Goal: Information Seeking & Learning: Learn about a topic

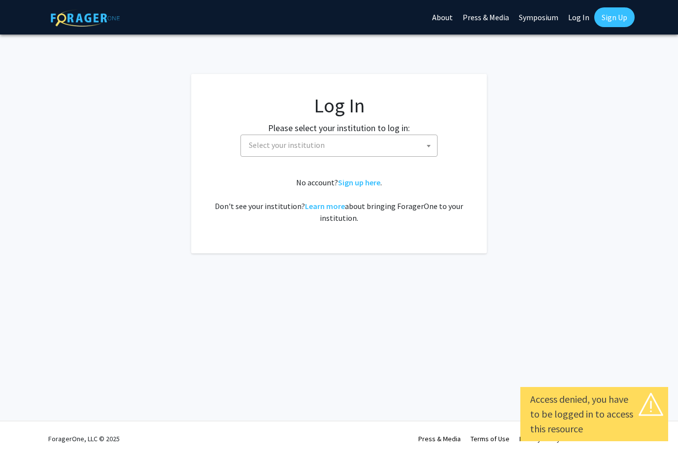
click at [394, 143] on span "Select your institution" at bounding box center [341, 145] width 192 height 20
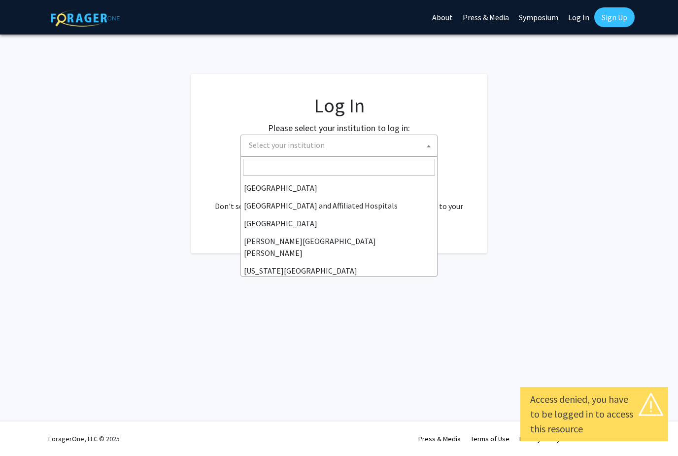
scroll to position [163, 0]
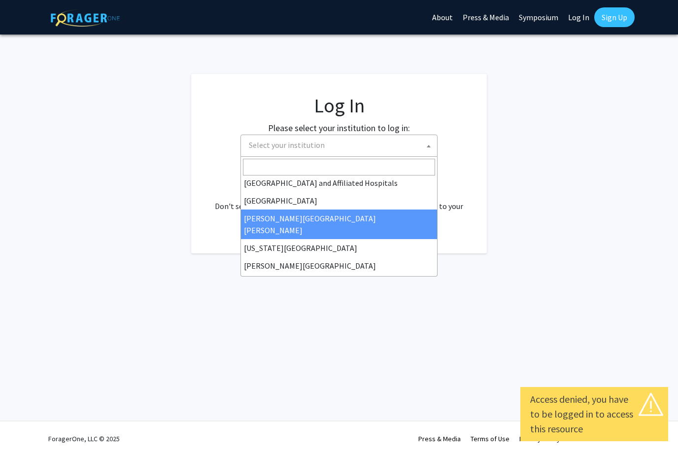
select select "1"
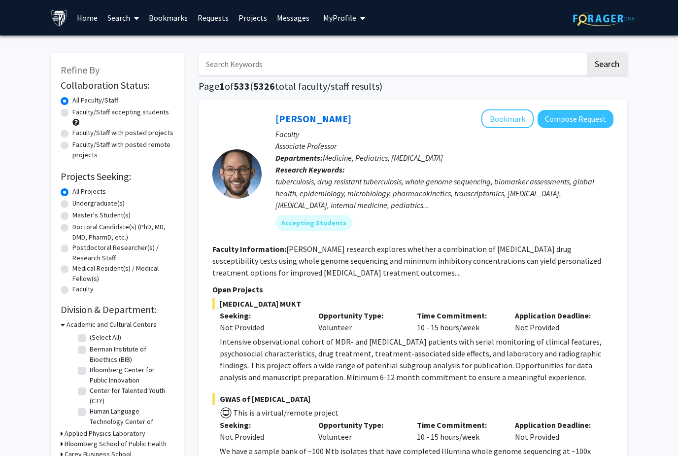
click at [232, 61] on input "Search Keywords" at bounding box center [392, 64] width 387 height 23
type input "immunology"
click at [607, 63] on button "Search" at bounding box center [607, 64] width 40 height 23
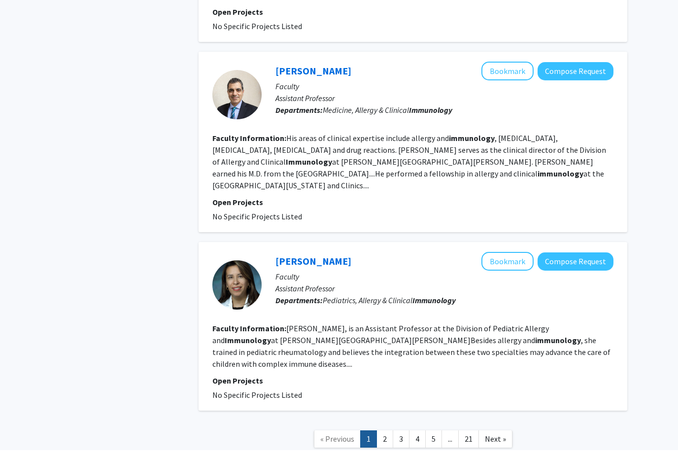
scroll to position [1569, 0]
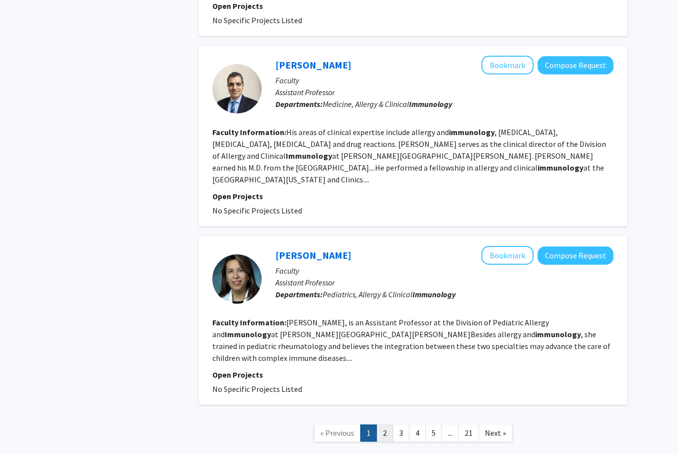
click at [388, 427] on link "2" at bounding box center [385, 435] width 17 height 17
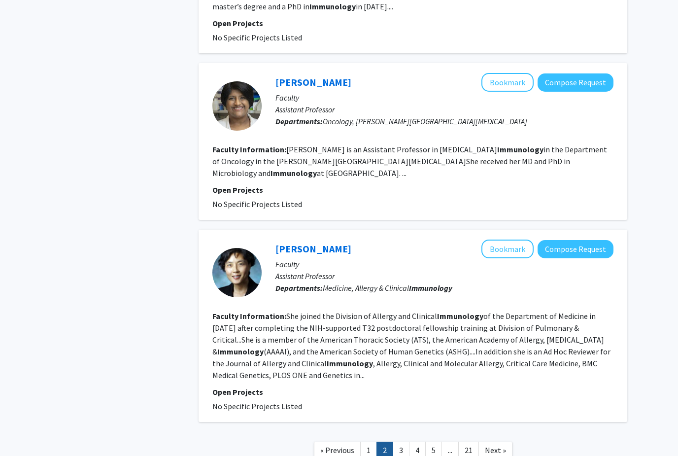
scroll to position [1610, 0]
click at [401, 442] on link "3" at bounding box center [401, 450] width 17 height 17
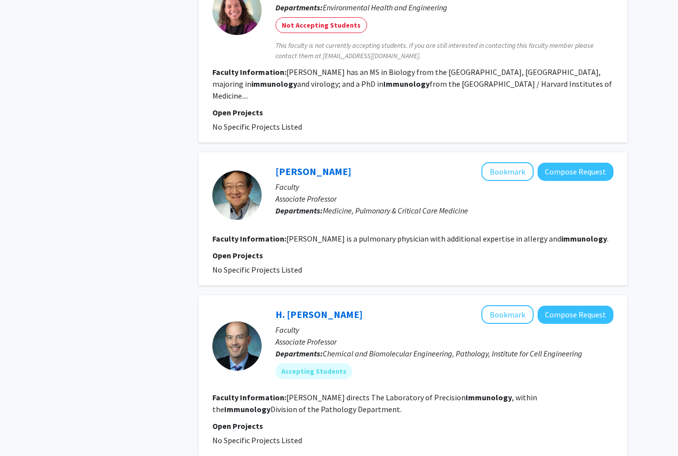
scroll to position [1547, 0]
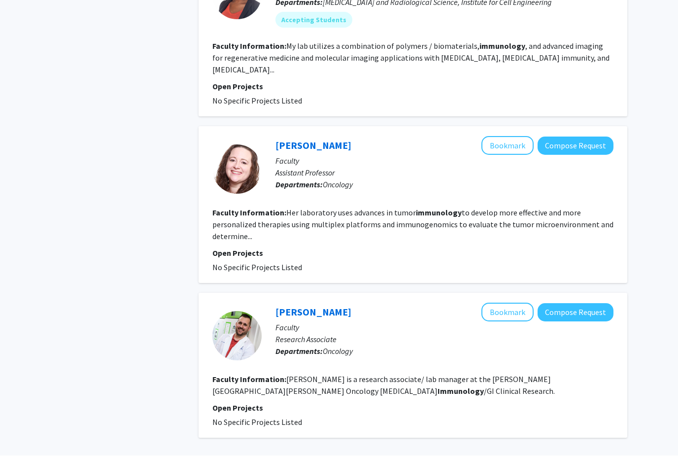
scroll to position [1628, 0]
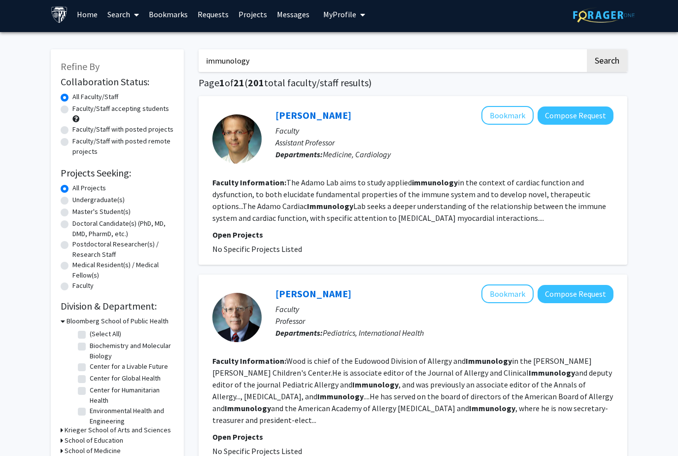
scroll to position [10, 0]
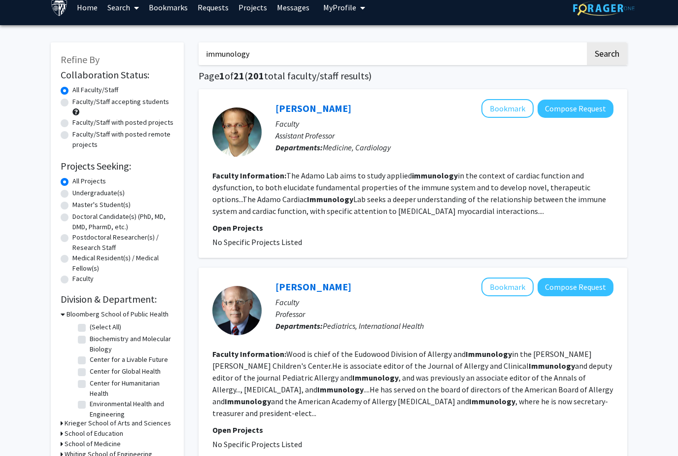
click at [555, 184] on fg-read-more "The Adamo Lab aims to study applied immunology in the context of cardiac functi…" at bounding box center [409, 193] width 394 height 45
click at [503, 199] on fg-read-more "The Adamo Lab aims to study applied immunology in the context of cardiac functi…" at bounding box center [409, 193] width 394 height 45
click at [576, 103] on button "Compose Request" at bounding box center [576, 109] width 76 height 18
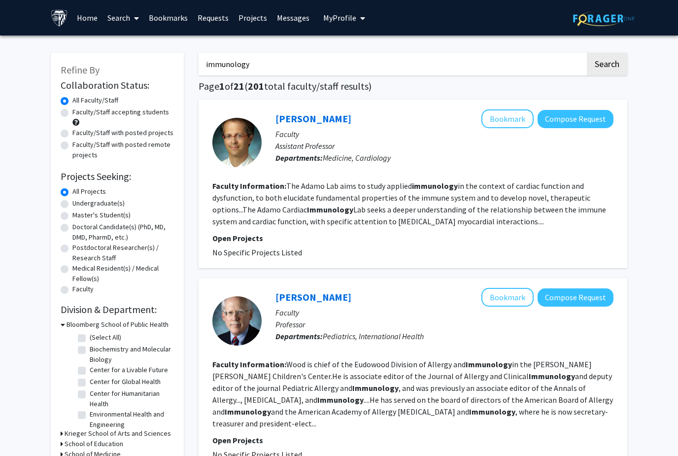
click at [267, 69] on input "immunology" at bounding box center [392, 64] width 387 height 23
type input "i"
type input "allergies"
click at [607, 63] on button "Search" at bounding box center [607, 64] width 40 height 23
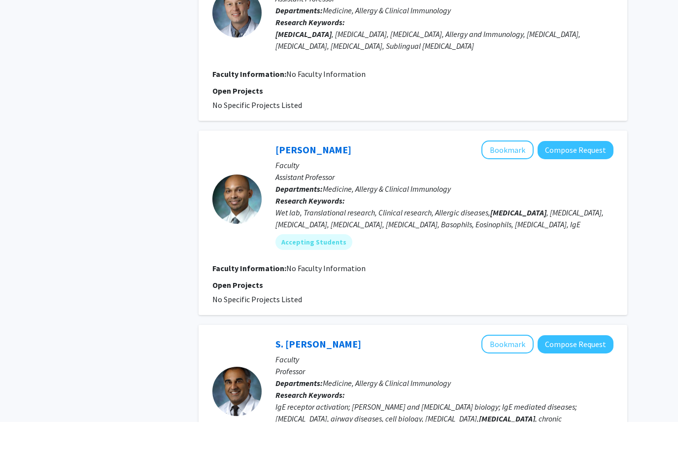
scroll to position [801, 0]
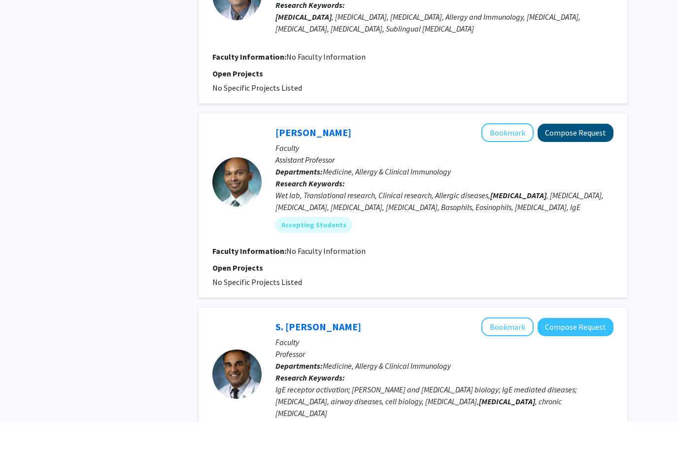
click at [555, 158] on button "Compose Request" at bounding box center [576, 167] width 76 height 18
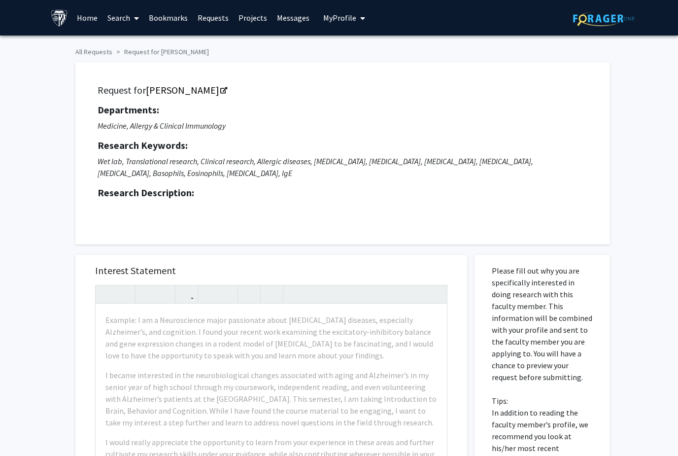
click at [89, 15] on link "Home" at bounding box center [87, 17] width 31 height 34
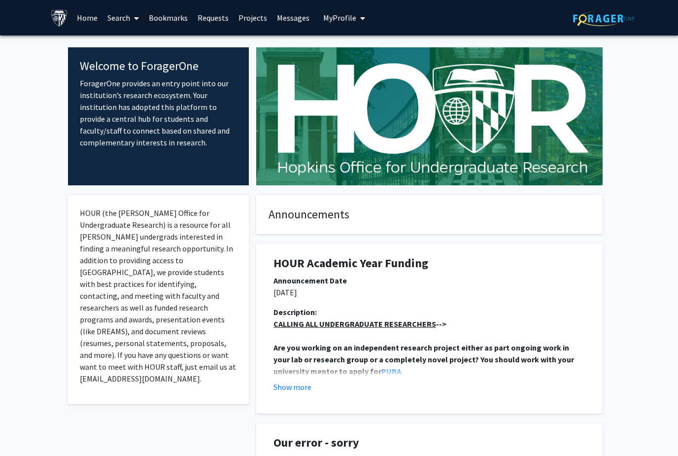
click at [114, 16] on link "Search" at bounding box center [123, 17] width 41 height 34
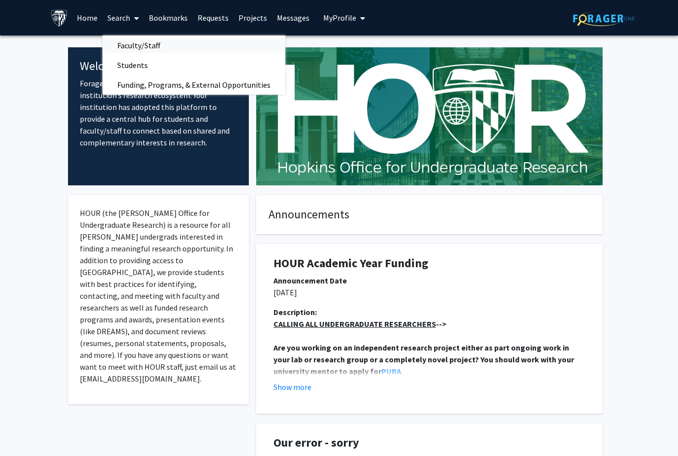
click at [129, 40] on span "Faculty/Staff" at bounding box center [139, 45] width 72 height 20
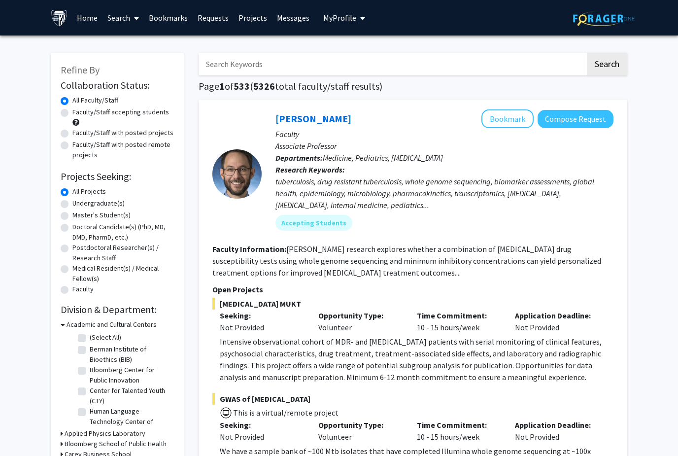
click at [221, 68] on input "Search Keywords" at bounding box center [392, 64] width 387 height 23
click at [607, 63] on button "Search" at bounding box center [607, 64] width 40 height 23
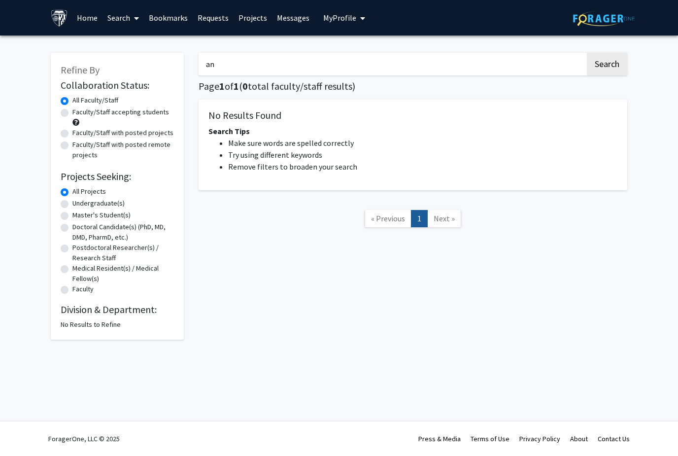
type input "a"
type input "g"
click at [607, 63] on button "Search" at bounding box center [607, 64] width 40 height 23
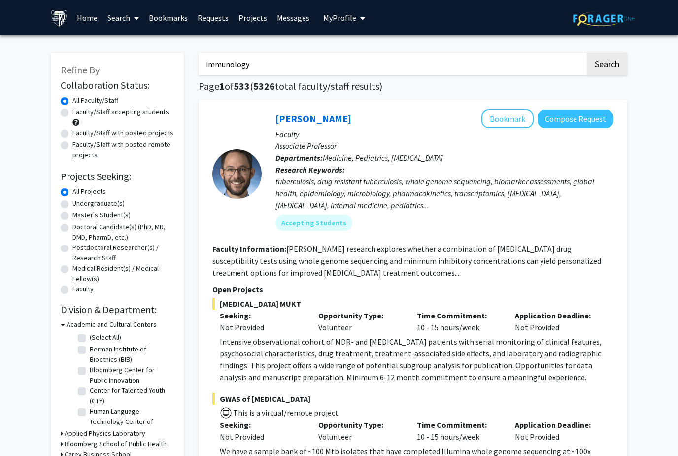
type input "immunology"
click at [607, 63] on button "Search" at bounding box center [607, 64] width 40 height 23
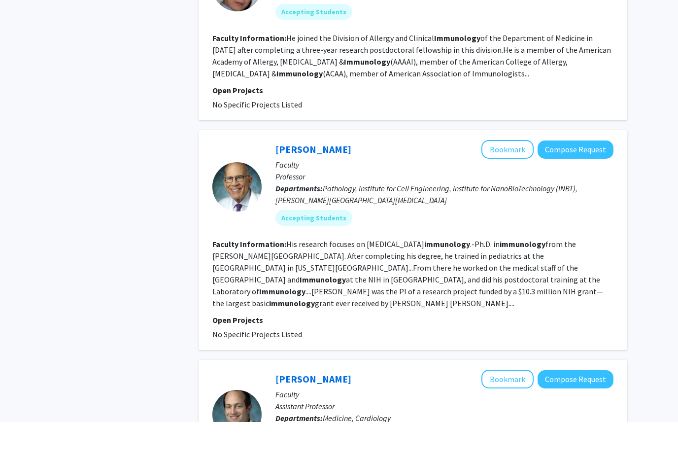
scroll to position [511, 0]
click at [555, 174] on button "Compose Request" at bounding box center [576, 183] width 76 height 18
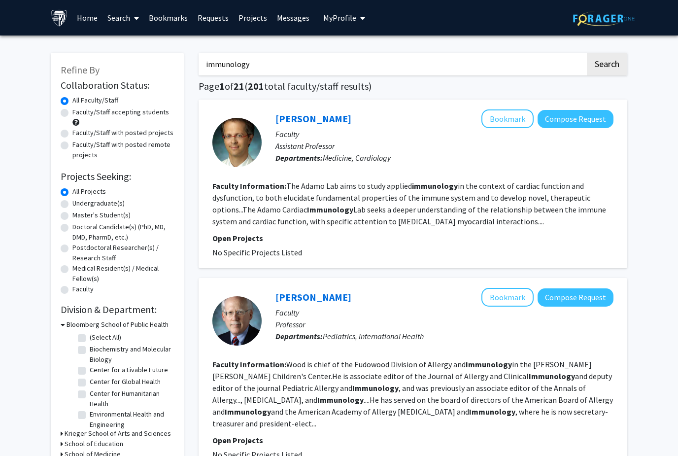
click at [323, 66] on input "immunology" at bounding box center [392, 64] width 387 height 23
type input "immunology wet lab"
click at [607, 63] on button "Search" at bounding box center [607, 64] width 40 height 23
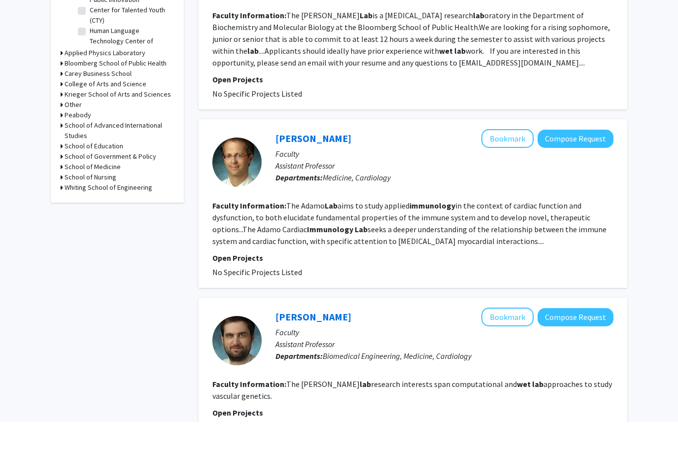
scroll to position [347, 0]
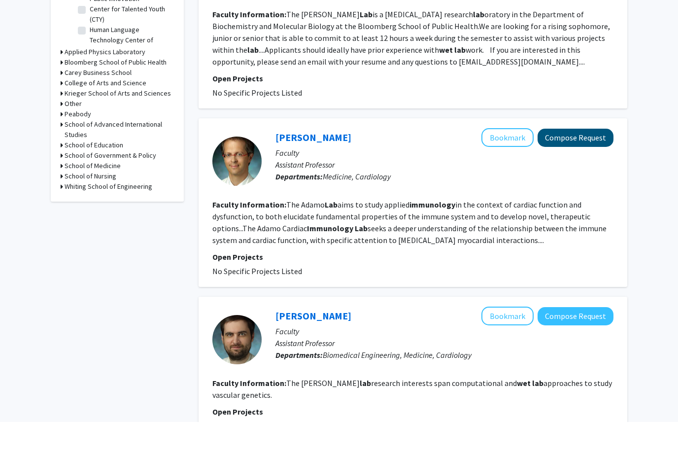
click at [556, 163] on button "Compose Request" at bounding box center [576, 172] width 76 height 18
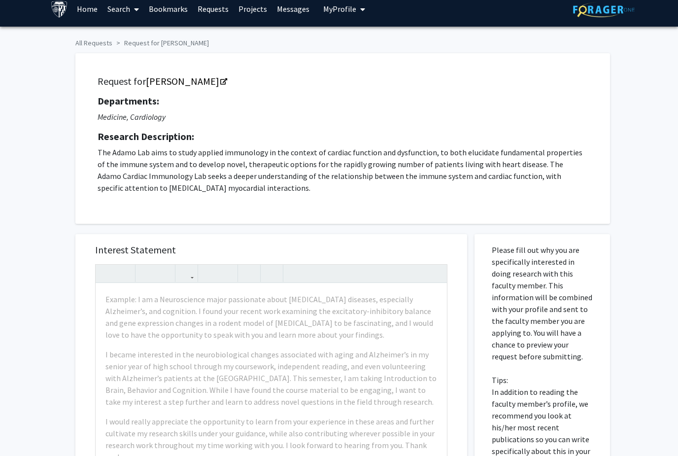
scroll to position [10, 0]
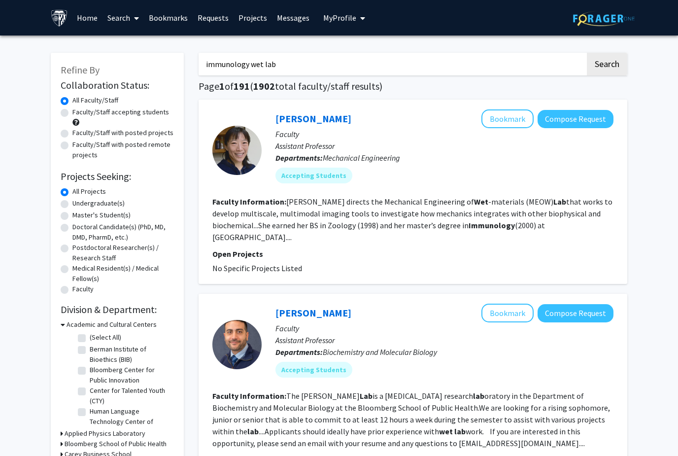
click at [72, 202] on label "Undergraduate(s)" at bounding box center [98, 203] width 52 height 10
click at [72, 202] on input "Undergraduate(s)" at bounding box center [75, 201] width 6 height 6
radio input "true"
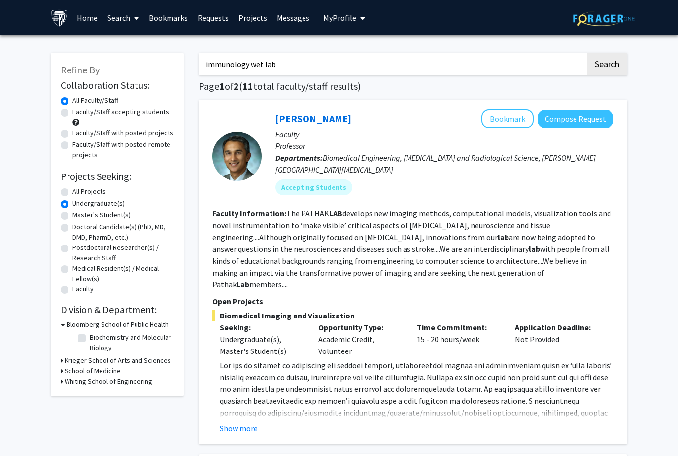
click at [286, 67] on input "immunology wet lab" at bounding box center [392, 64] width 387 height 23
type input "i"
type input "e"
type input "wet lab"
click at [607, 63] on button "Search" at bounding box center [607, 64] width 40 height 23
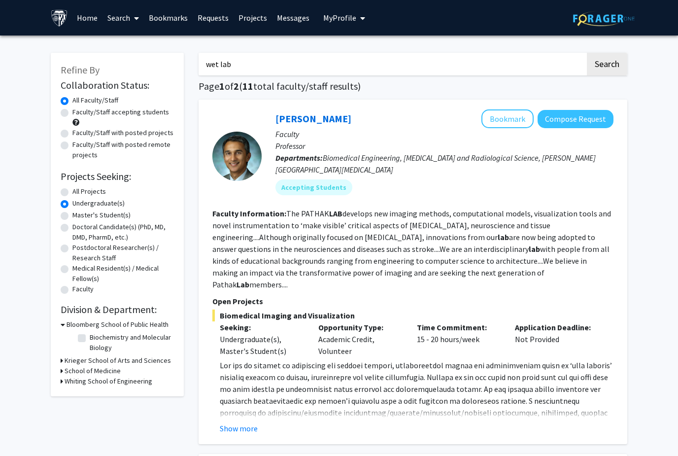
radio input "true"
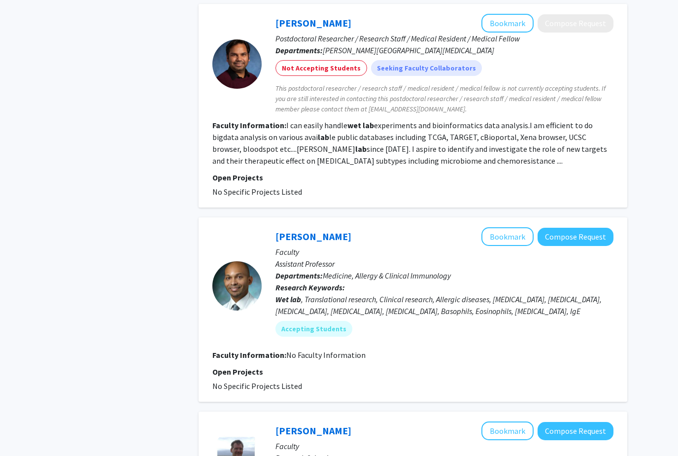
scroll to position [1396, 0]
click at [597, 229] on button "Compose Request" at bounding box center [576, 238] width 76 height 18
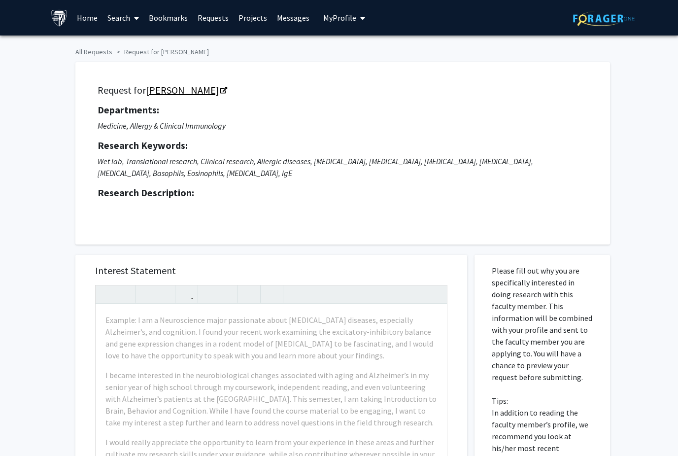
click at [167, 89] on link "Eric Oliver" at bounding box center [186, 90] width 80 height 12
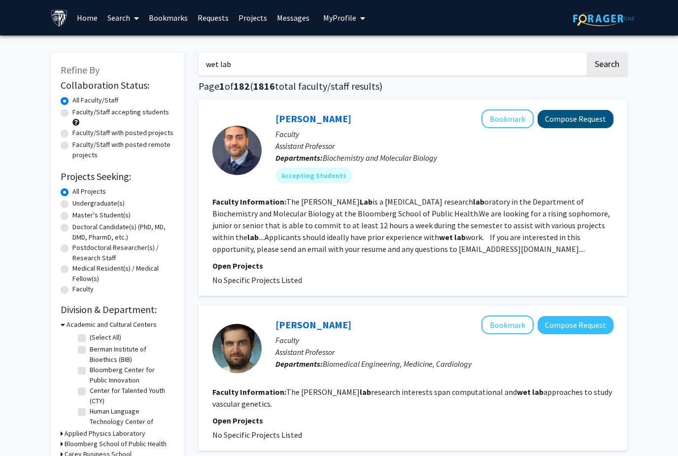
click at [591, 111] on button "Compose Request" at bounding box center [576, 119] width 76 height 18
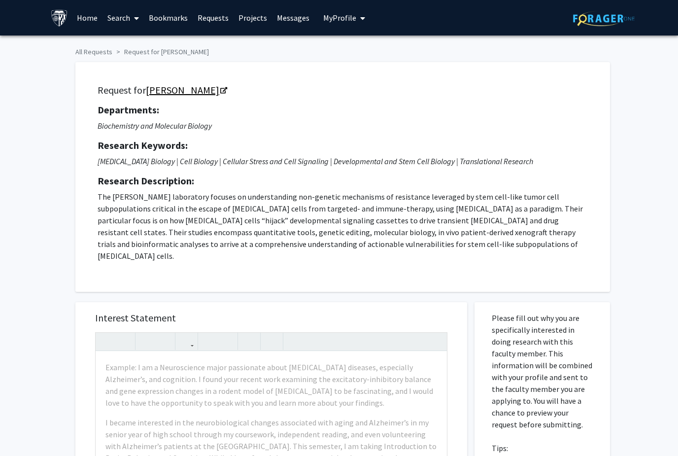
click at [163, 85] on link "Vito Rebecca" at bounding box center [186, 90] width 80 height 12
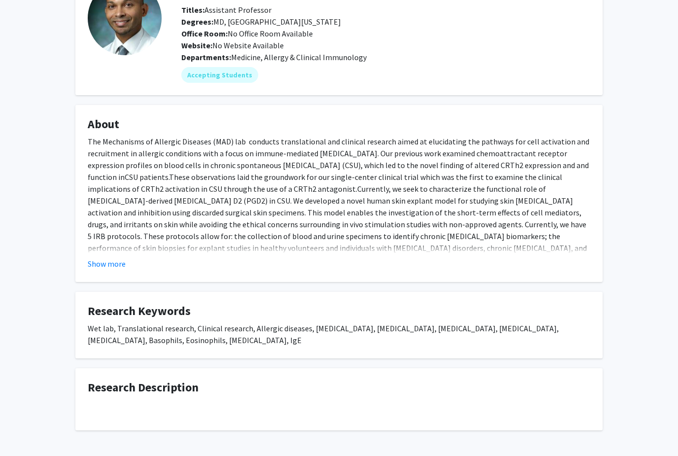
scroll to position [76, 0]
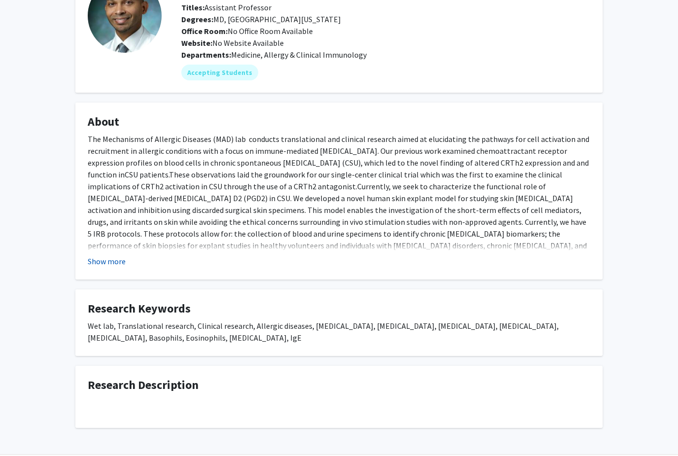
click at [105, 258] on button "Show more" at bounding box center [107, 261] width 38 height 12
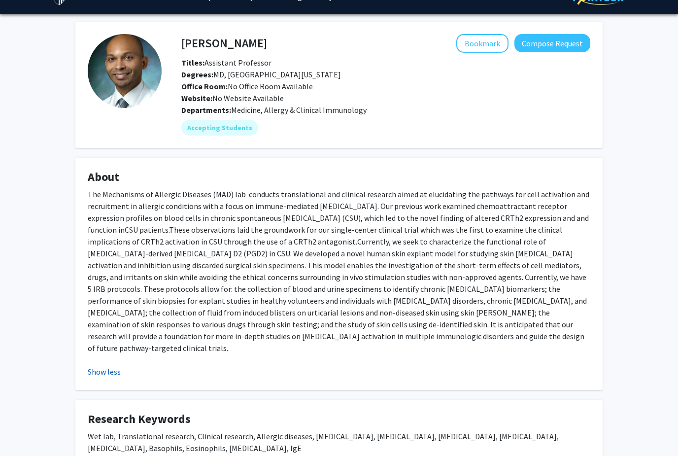
scroll to position [0, 0]
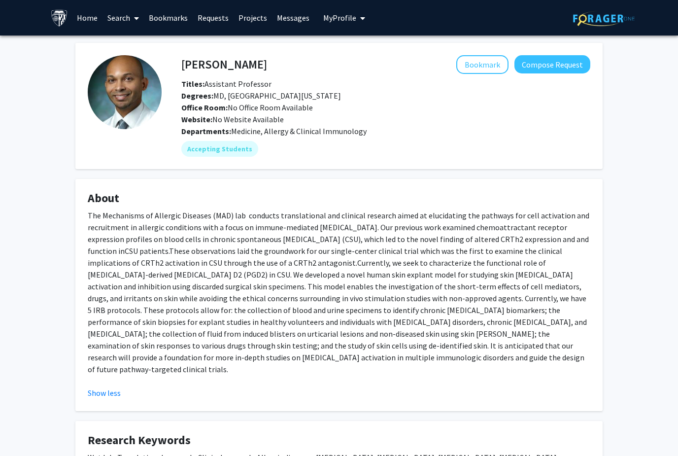
click at [75, 242] on fg-card "About The Mechanisms of Allergic Diseases (MAD) lab conducts translational and …" at bounding box center [338, 295] width 527 height 232
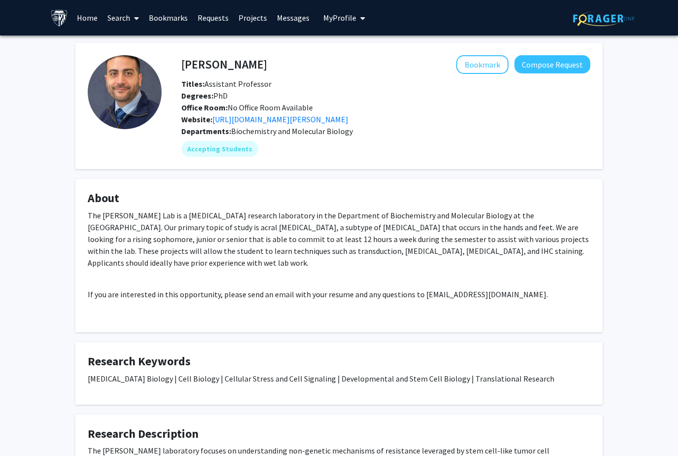
click at [82, 18] on link "Home" at bounding box center [87, 17] width 31 height 34
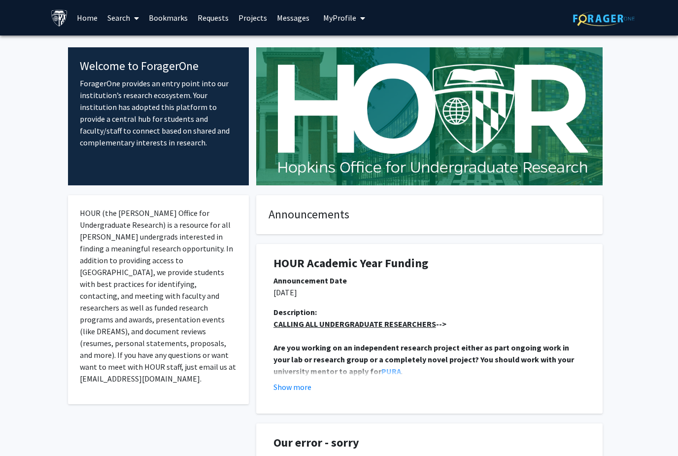
click at [119, 13] on link "Search" at bounding box center [123, 17] width 41 height 34
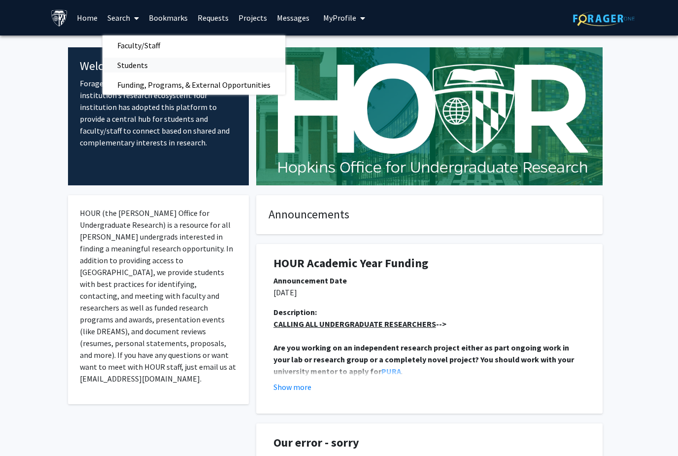
click at [119, 64] on span "Students" at bounding box center [133, 65] width 60 height 20
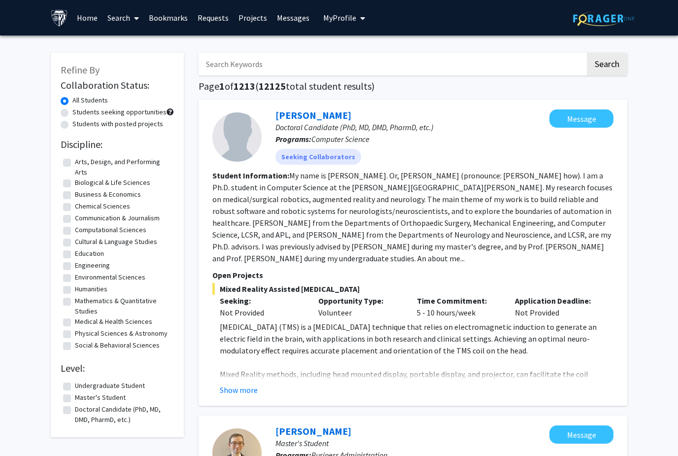
click at [131, 19] on span at bounding box center [134, 18] width 9 height 34
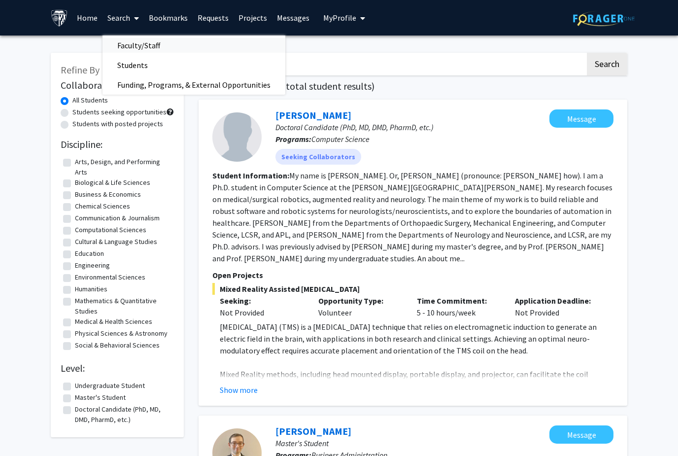
click at [119, 46] on span "Faculty/Staff" at bounding box center [139, 45] width 72 height 20
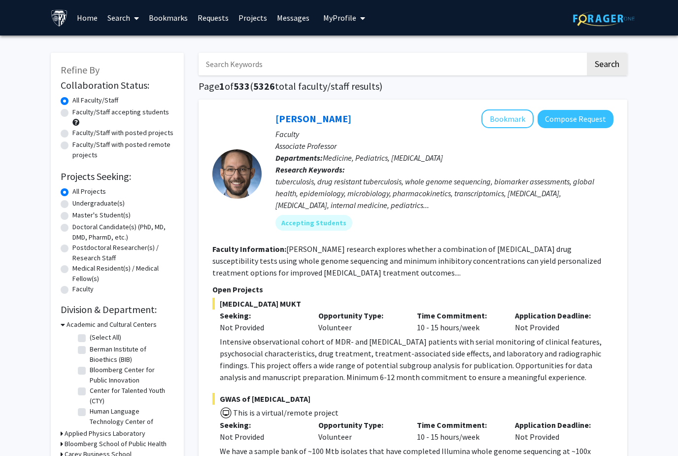
click at [555, 63] on input "Search Keywords" at bounding box center [392, 64] width 387 height 23
type input "p"
type input "g"
click at [607, 63] on button "Search" at bounding box center [607, 64] width 40 height 23
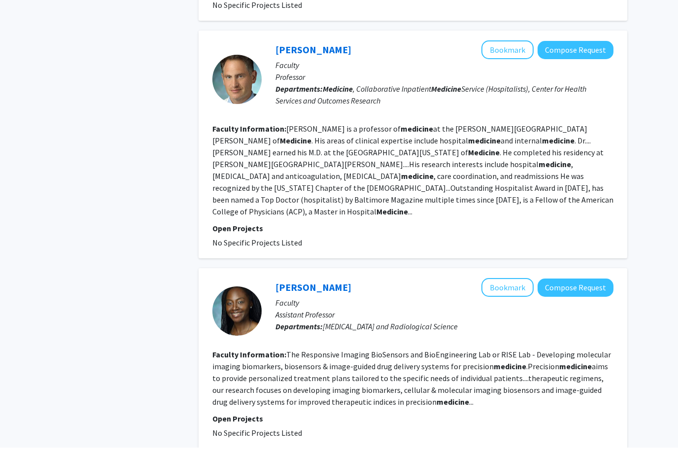
scroll to position [2461, 0]
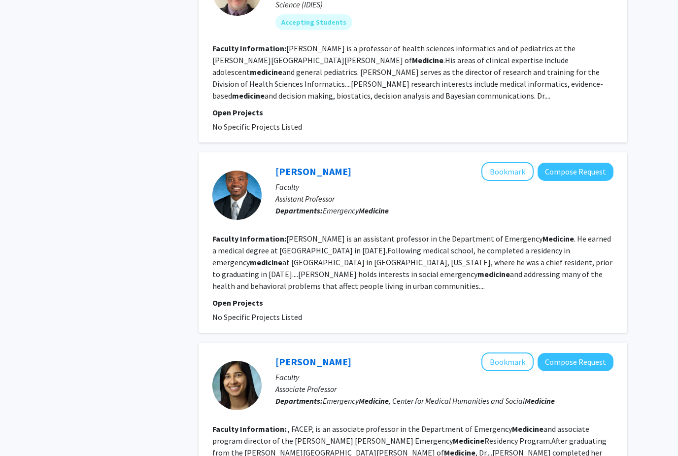
scroll to position [1660, 0]
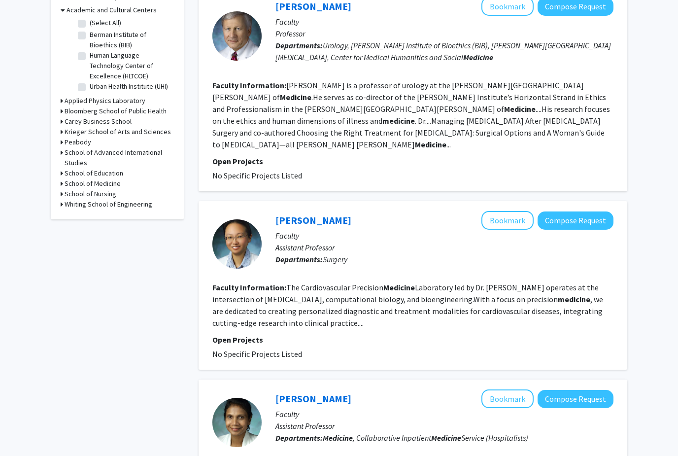
scroll to position [315, 0]
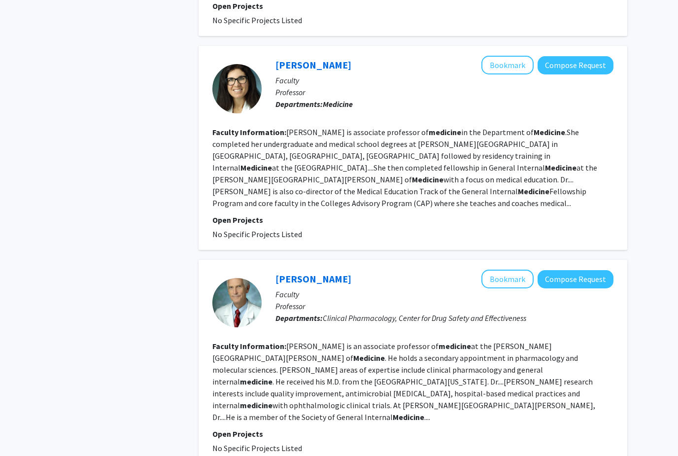
scroll to position [1672, 0]
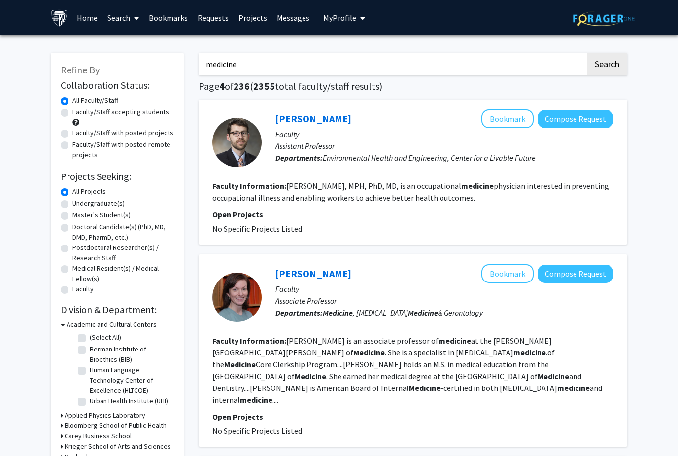
click at [380, 67] on input "medicine" at bounding box center [392, 64] width 387 height 23
type input "m"
type input "immunology"
click at [607, 63] on button "Search" at bounding box center [607, 64] width 40 height 23
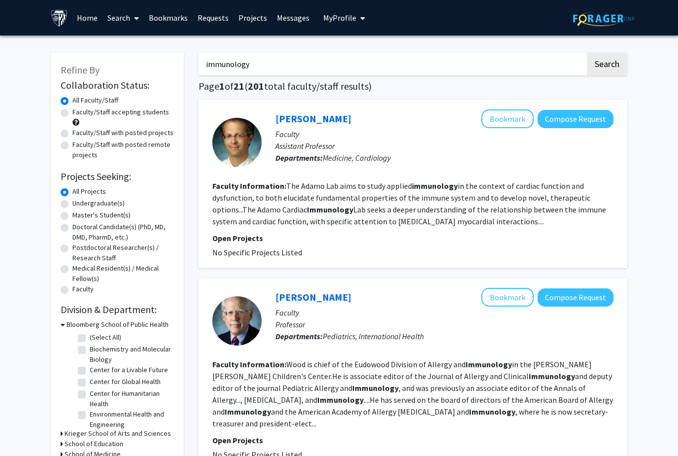
click at [72, 203] on label "Undergraduate(s)" at bounding box center [98, 203] width 52 height 10
click at [72, 203] on input "Undergraduate(s)" at bounding box center [75, 201] width 6 height 6
radio input "true"
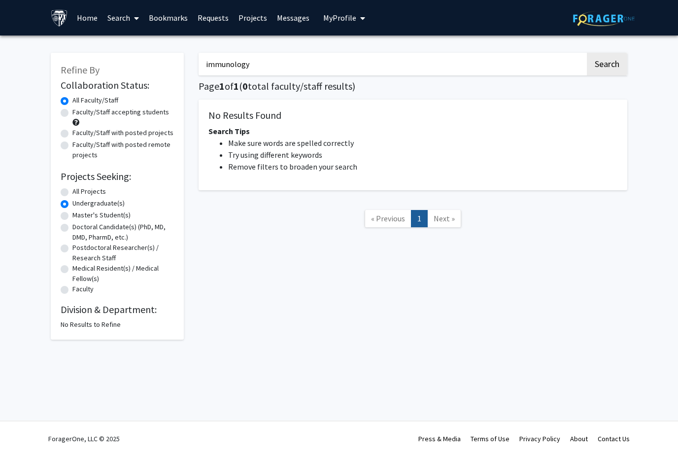
click at [72, 217] on label "Master's Student(s)" at bounding box center [101, 215] width 58 height 10
click at [72, 216] on input "Master's Student(s)" at bounding box center [75, 213] width 6 height 6
radio input "true"
click at [259, 53] on input "immunology" at bounding box center [392, 64] width 387 height 23
click at [254, 62] on input "immunology" at bounding box center [392, 64] width 387 height 23
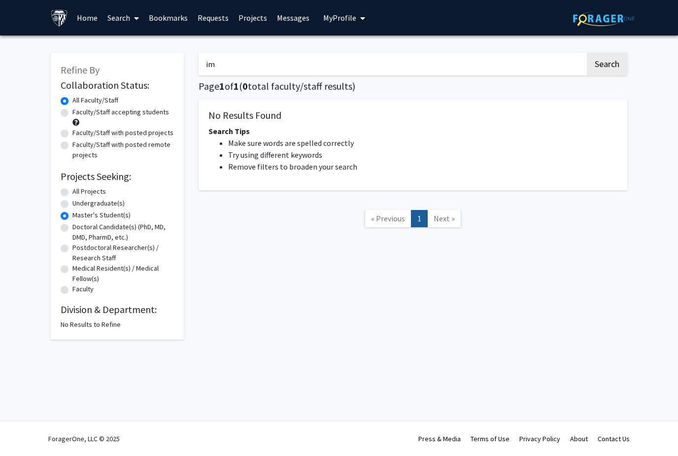
type input "i"
type input "c"
type input "wet lab"
click at [607, 63] on button "Search" at bounding box center [607, 64] width 40 height 23
radio input "true"
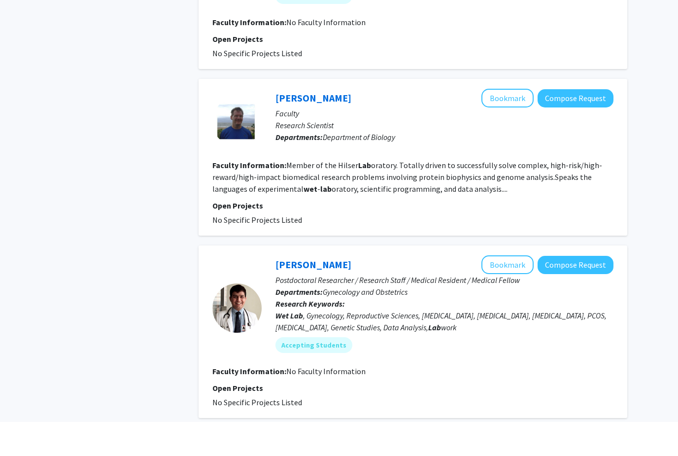
scroll to position [1697, 0]
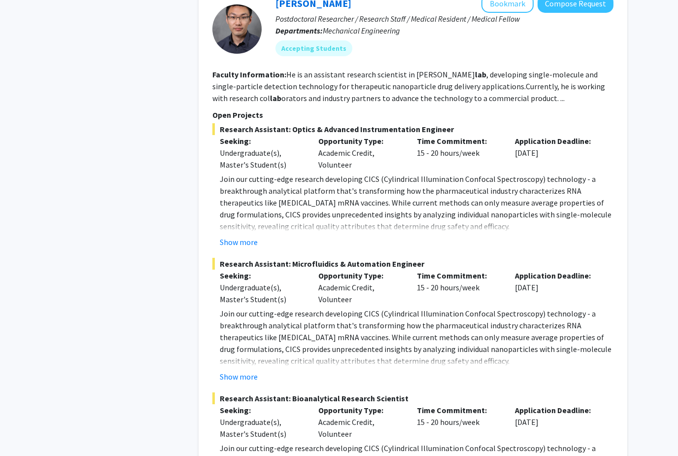
scroll to position [2686, 0]
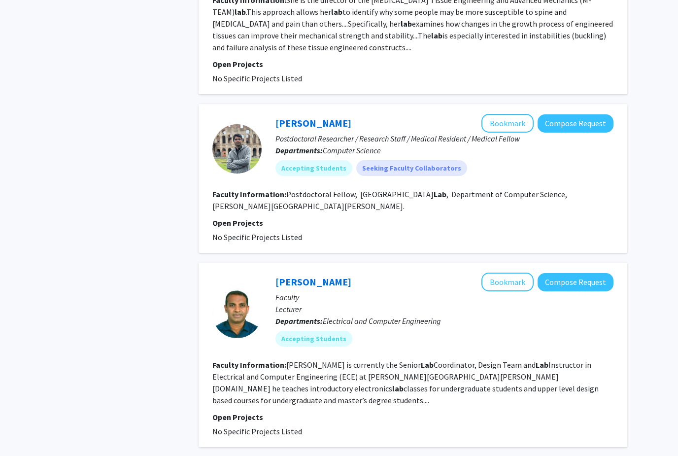
scroll to position [1803, 0]
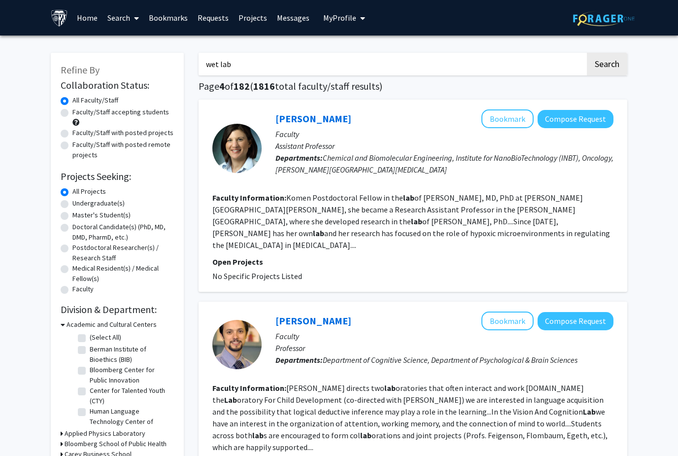
click at [246, 67] on input "wet lab" at bounding box center [392, 64] width 387 height 23
type input "w"
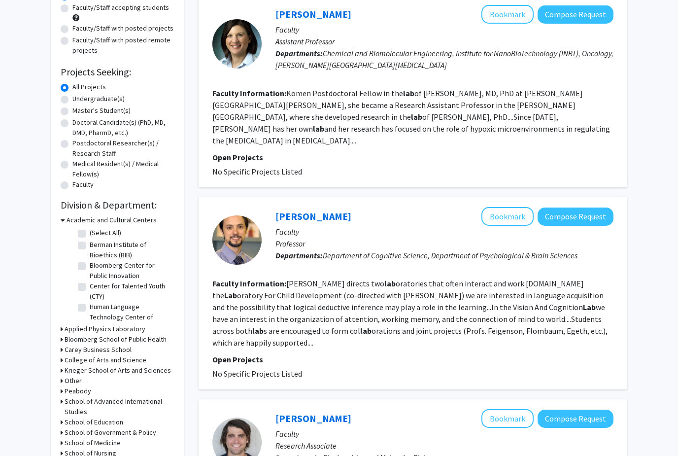
scroll to position [106, 0]
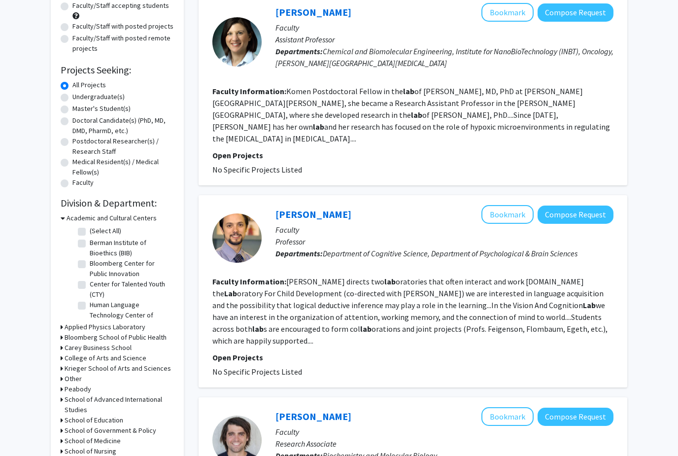
click at [83, 442] on h3 "School of Medicine" at bounding box center [93, 441] width 56 height 10
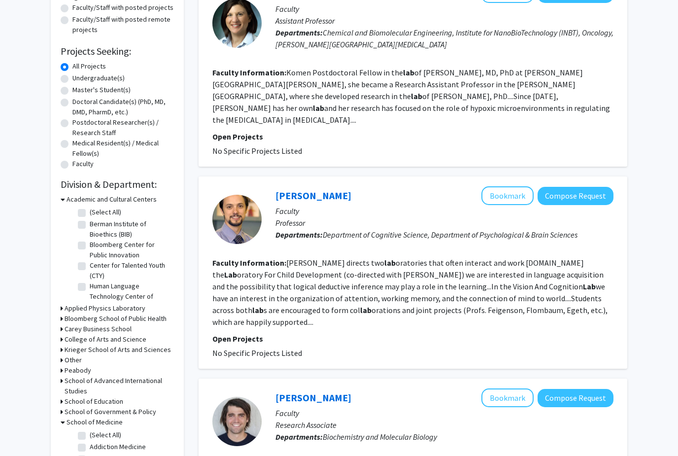
scroll to position [151, 0]
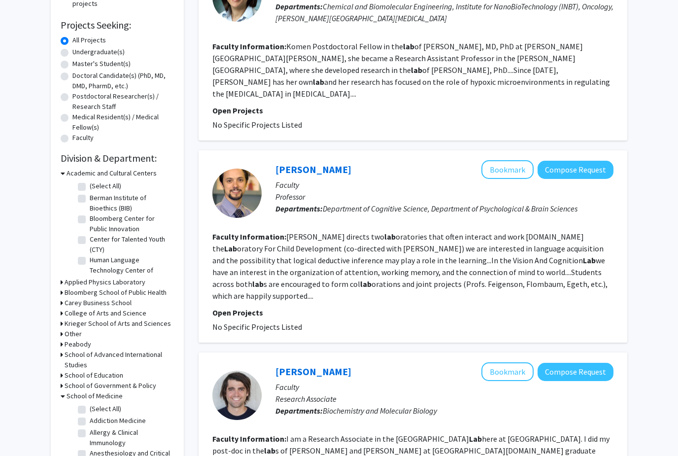
click at [90, 409] on label "(Select All)" at bounding box center [106, 409] width 32 height 10
click at [90, 409] on input "(Select All)" at bounding box center [93, 407] width 6 height 6
checkbox input "true"
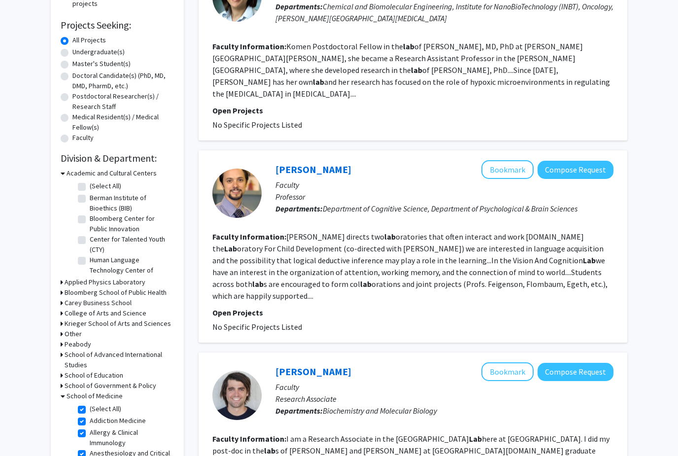
checkbox input "true"
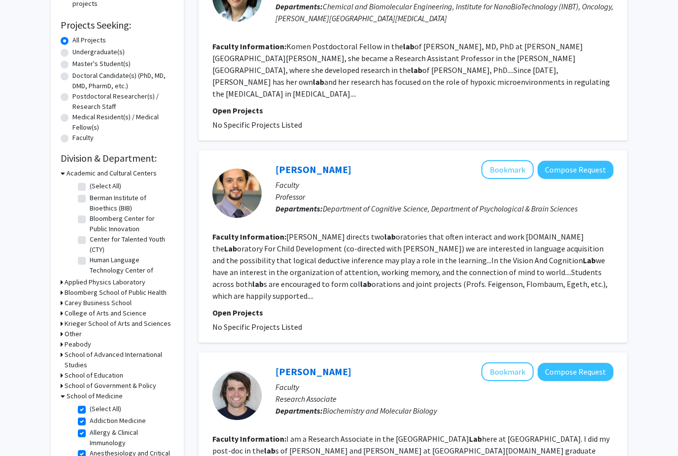
checkbox input "true"
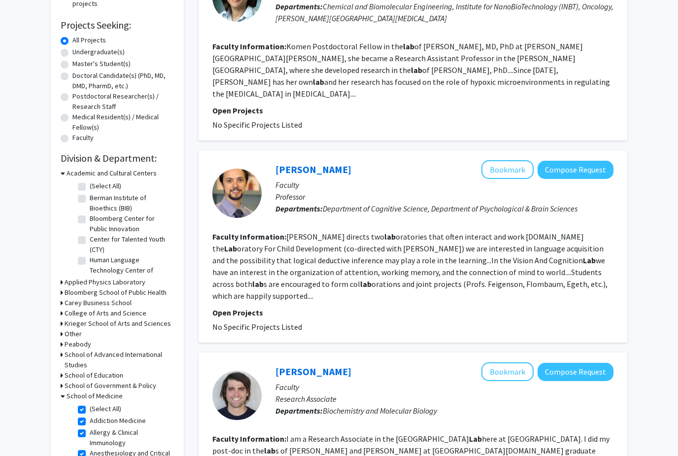
checkbox input "true"
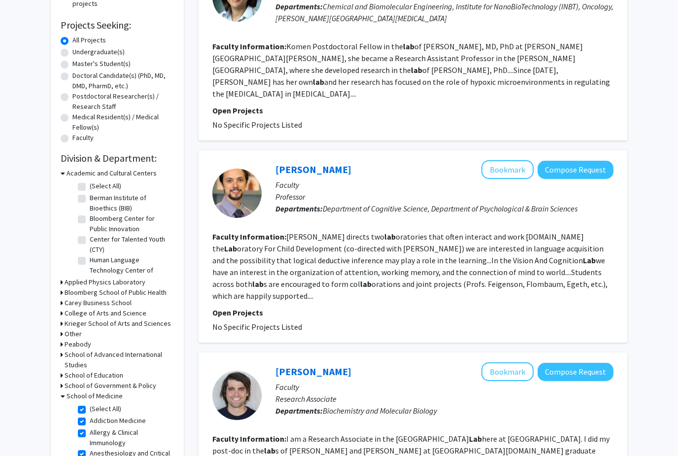
checkbox input "true"
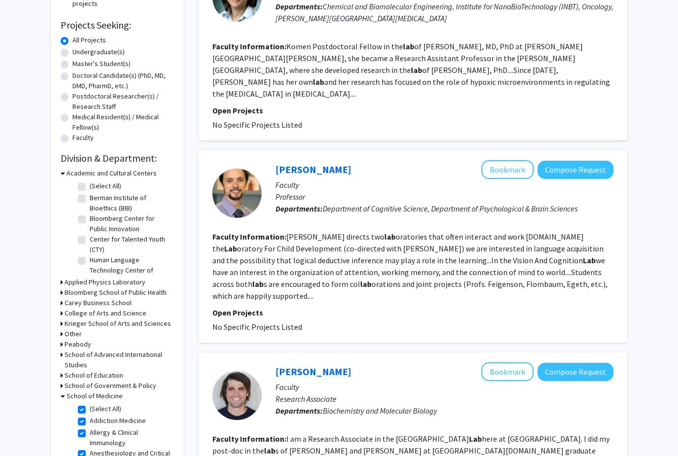
checkbox input "true"
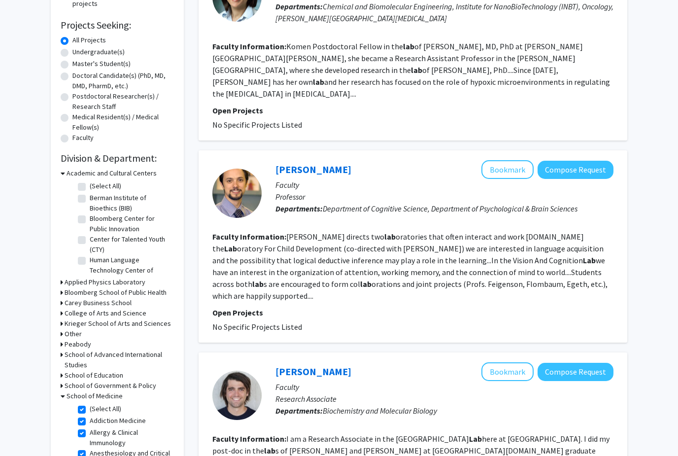
checkbox input "true"
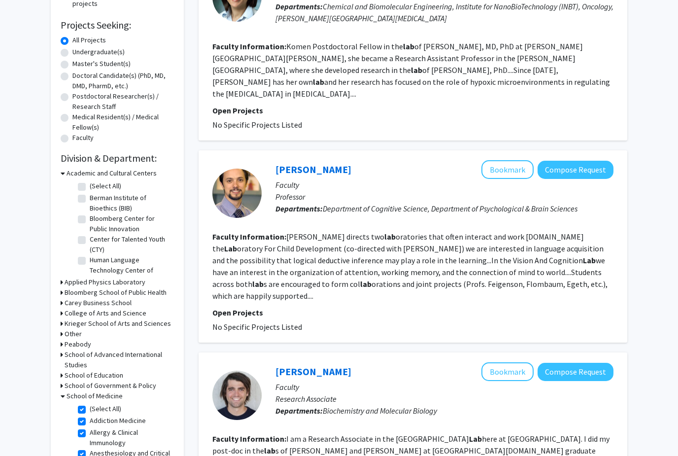
checkbox input "true"
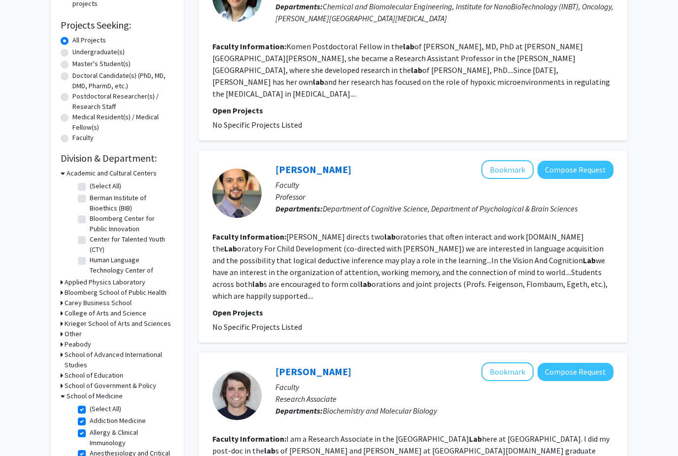
checkbox input "true"
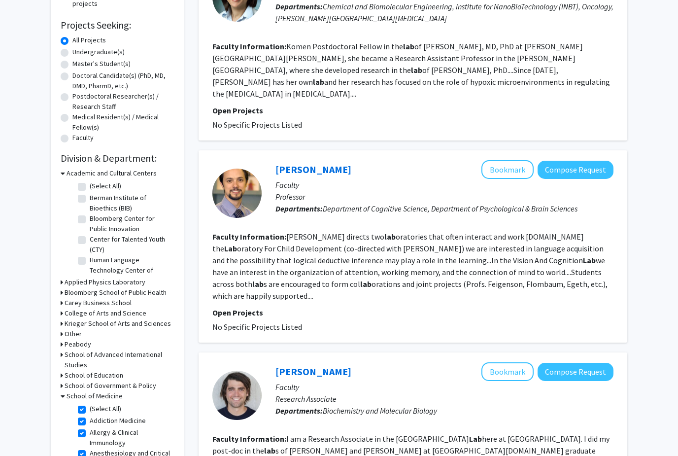
checkbox input "true"
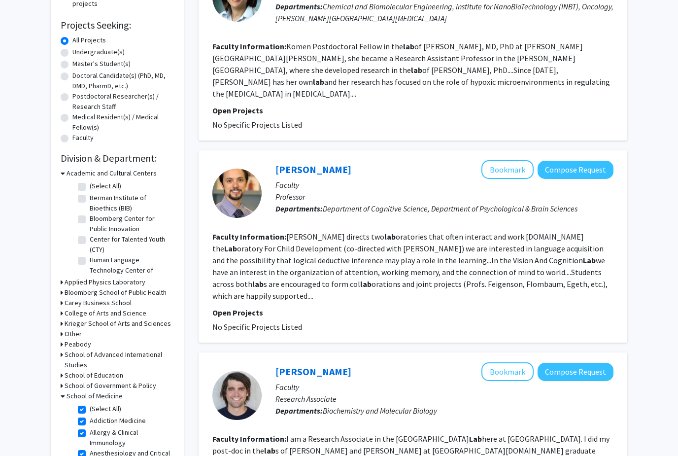
checkbox input "true"
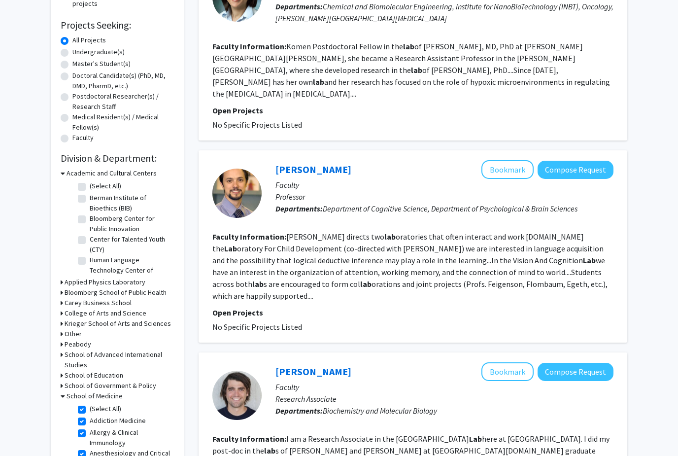
checkbox input "true"
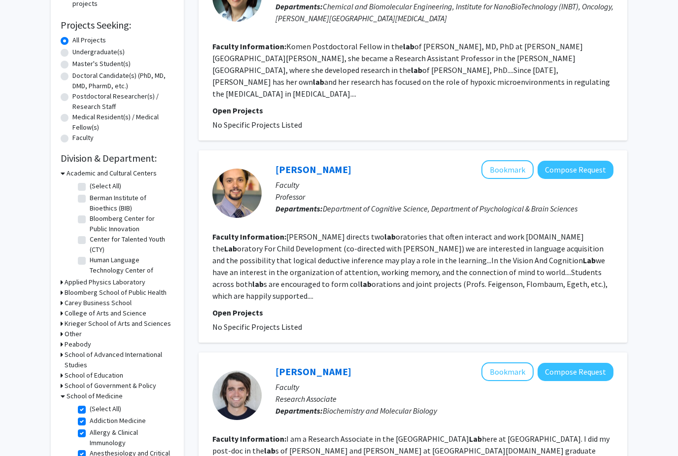
checkbox input "true"
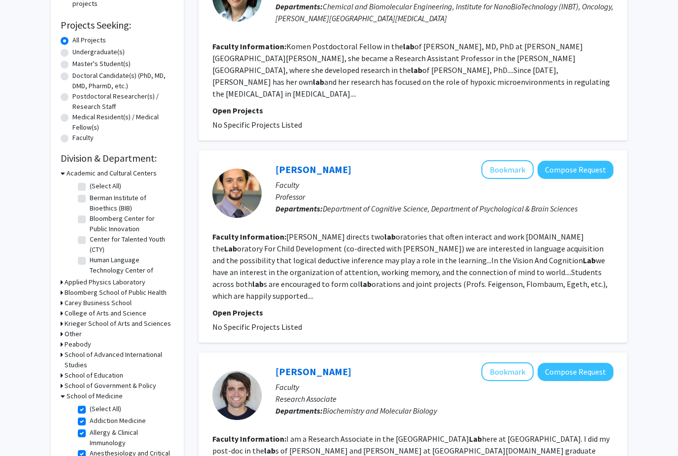
checkbox input "true"
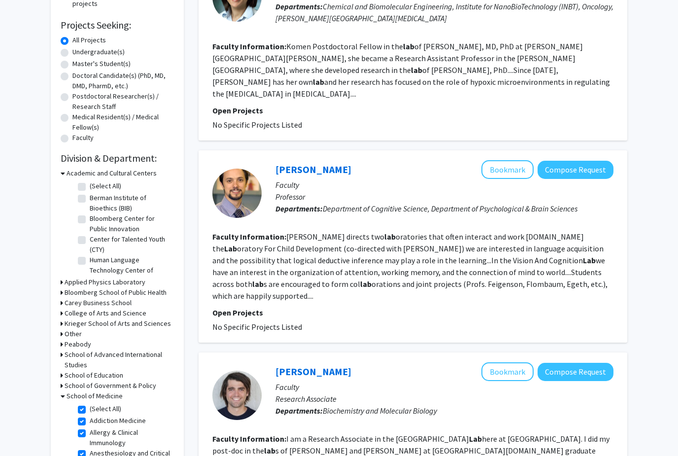
checkbox input "true"
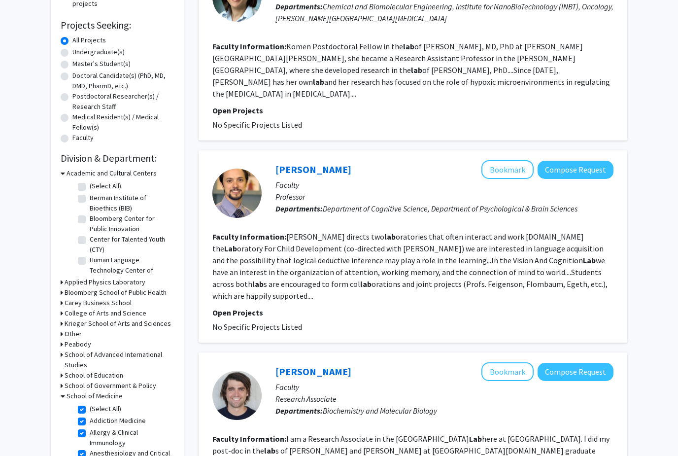
checkbox input "true"
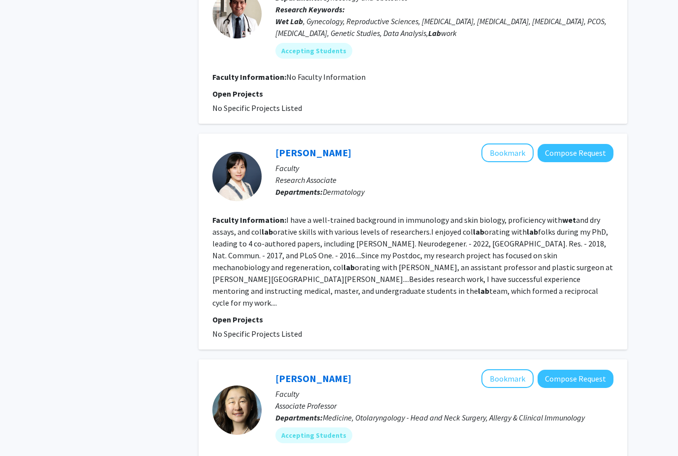
scroll to position [1469, 0]
click at [553, 145] on button "Compose Request" at bounding box center [576, 153] width 76 height 18
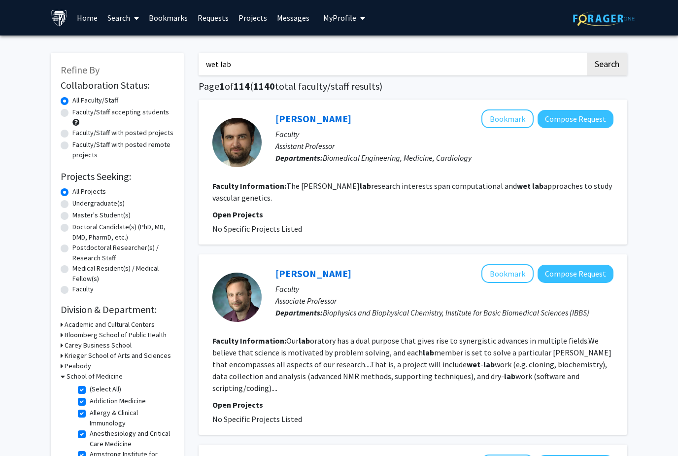
click at [249, 57] on input "wet lab" at bounding box center [392, 64] width 387 height 23
click at [249, 62] on input "wet lab" at bounding box center [392, 64] width 387 height 23
type input "w"
click at [72, 204] on label "Undergraduate(s)" at bounding box center [98, 203] width 52 height 10
click at [72, 204] on input "Undergraduate(s)" at bounding box center [75, 201] width 6 height 6
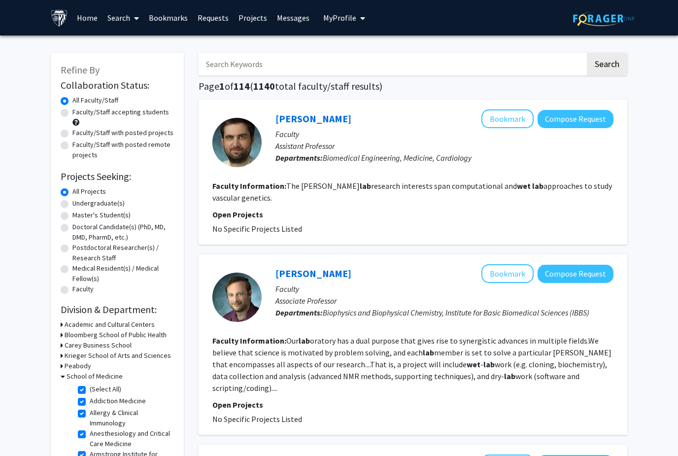
radio input "true"
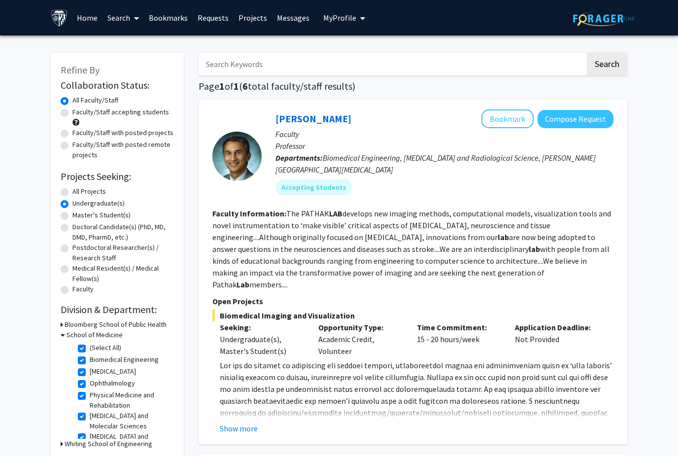
click at [72, 188] on label "All Projects" at bounding box center [89, 191] width 34 height 10
click at [72, 188] on input "All Projects" at bounding box center [75, 189] width 6 height 6
radio input "true"
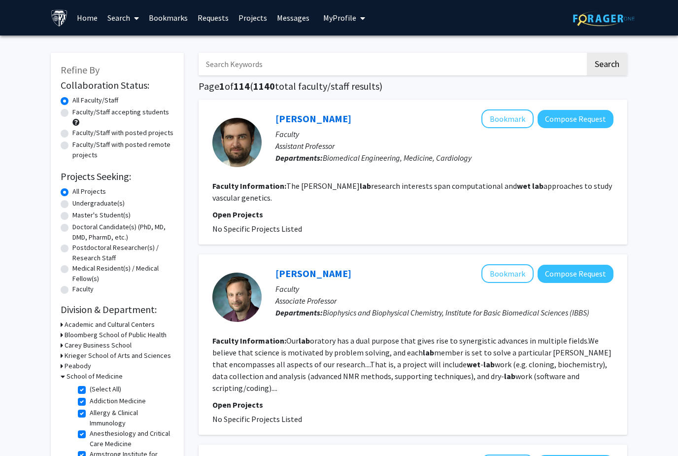
click at [213, 62] on input "Search Keywords" at bounding box center [392, 64] width 387 height 23
type input "crispr"
click at [607, 63] on button "Search" at bounding box center [607, 64] width 40 height 23
checkbox input "false"
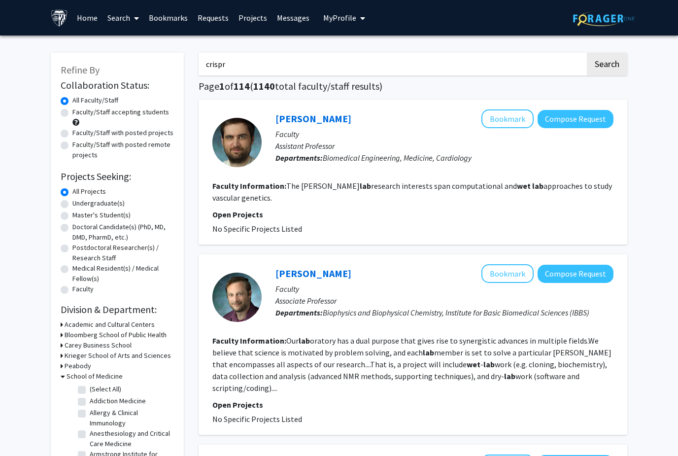
checkbox input "false"
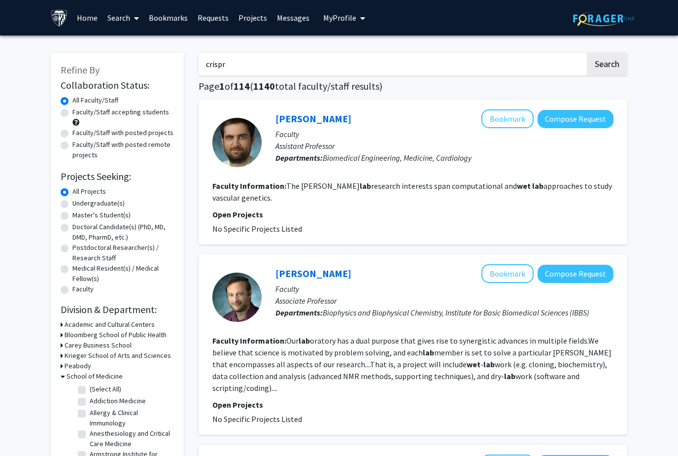
checkbox input "false"
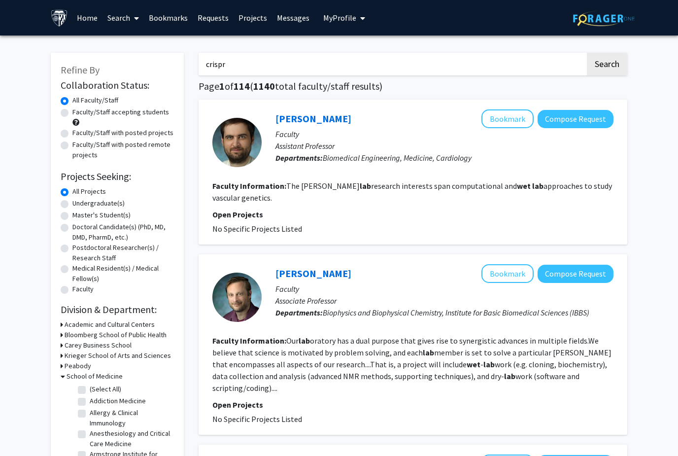
checkbox input "false"
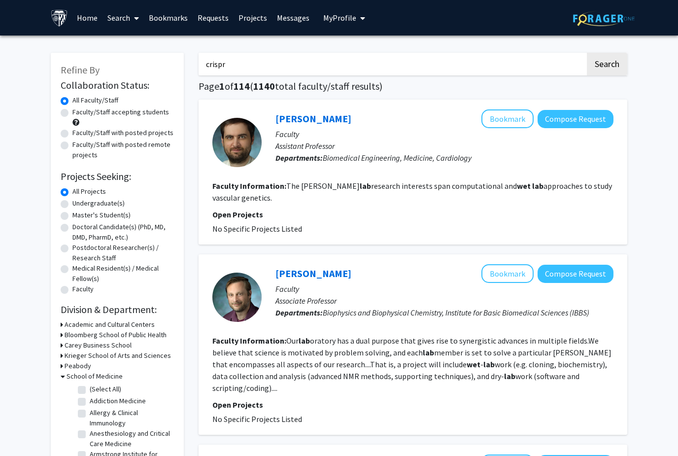
checkbox input "false"
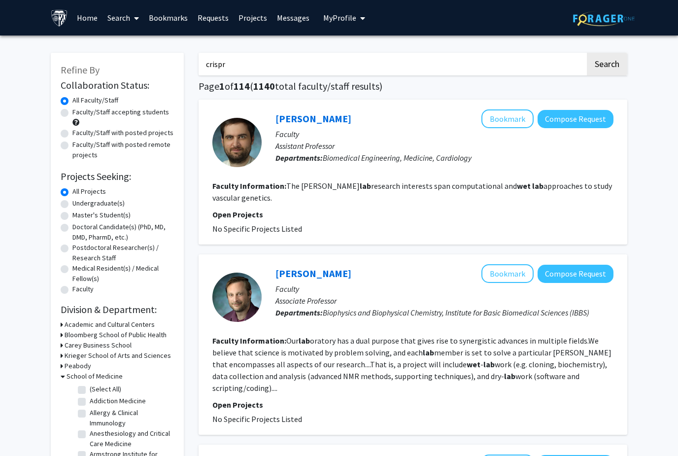
checkbox input "false"
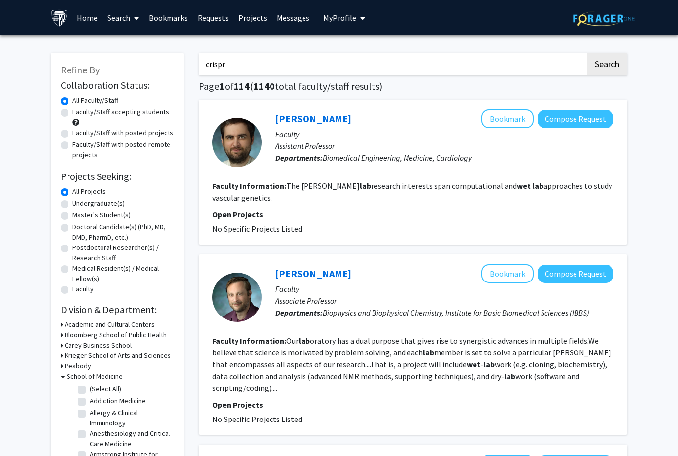
checkbox input "false"
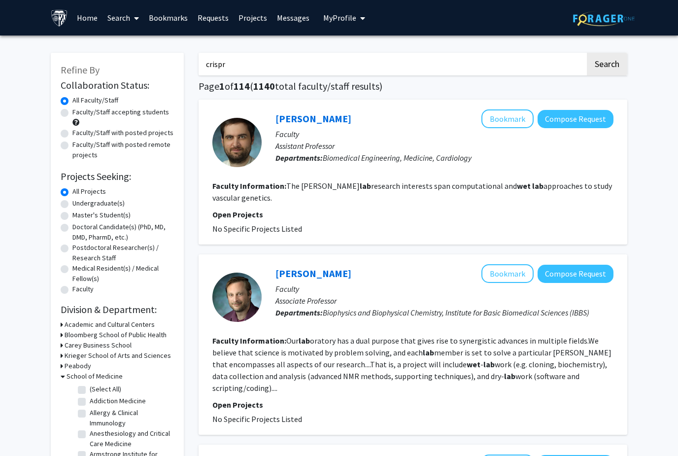
checkbox input "false"
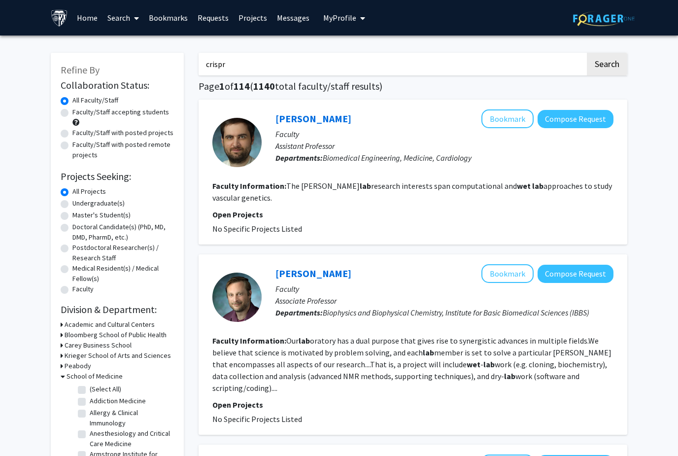
checkbox input "false"
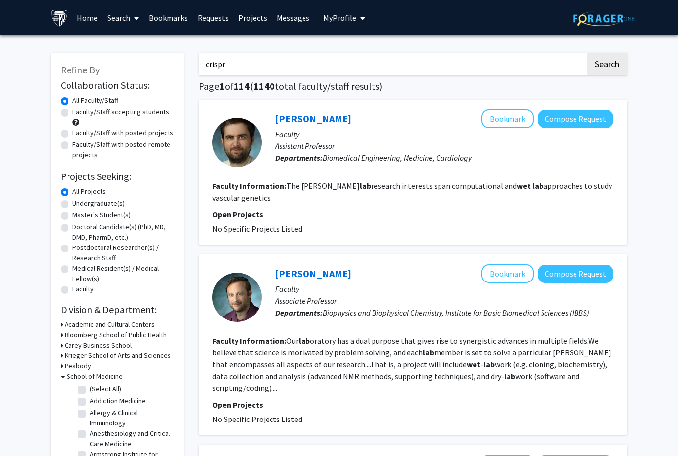
checkbox input "false"
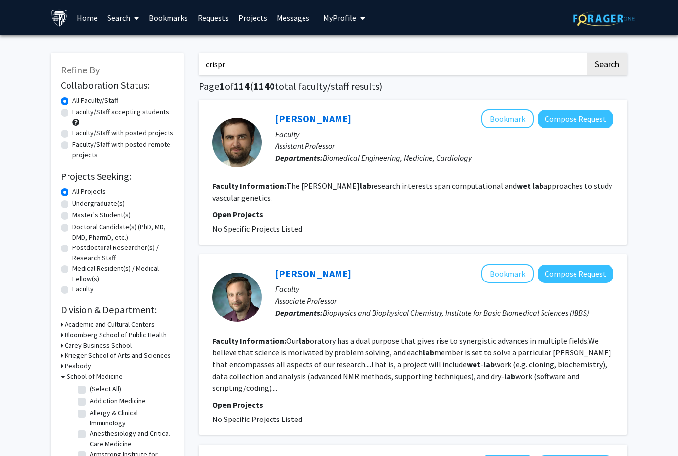
checkbox input "false"
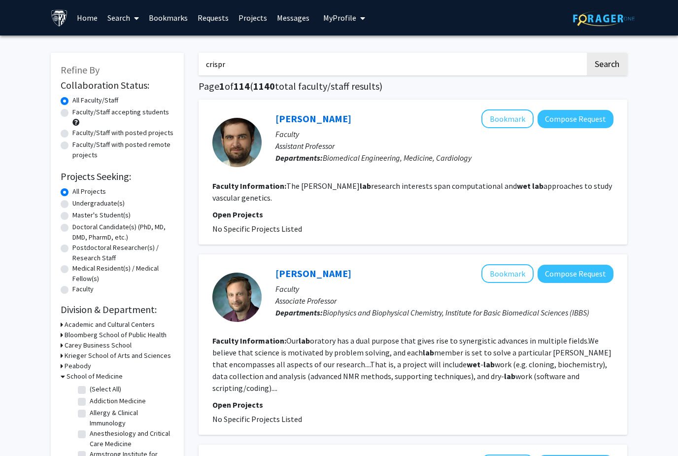
checkbox input "false"
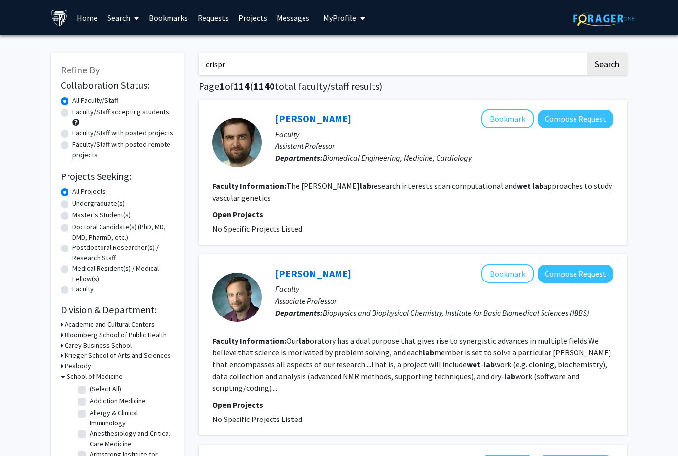
checkbox input "false"
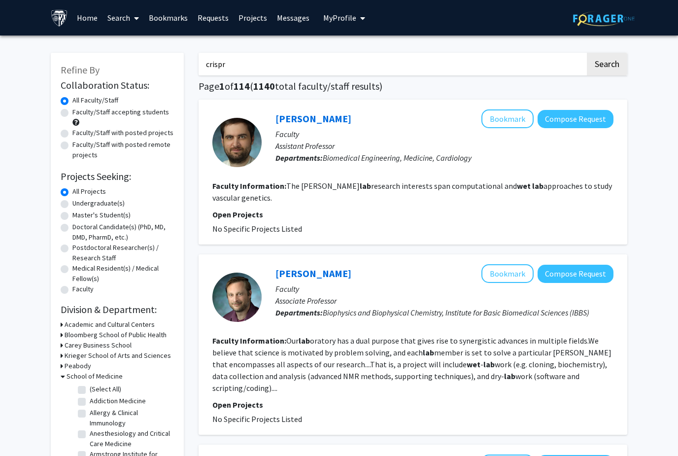
checkbox input "false"
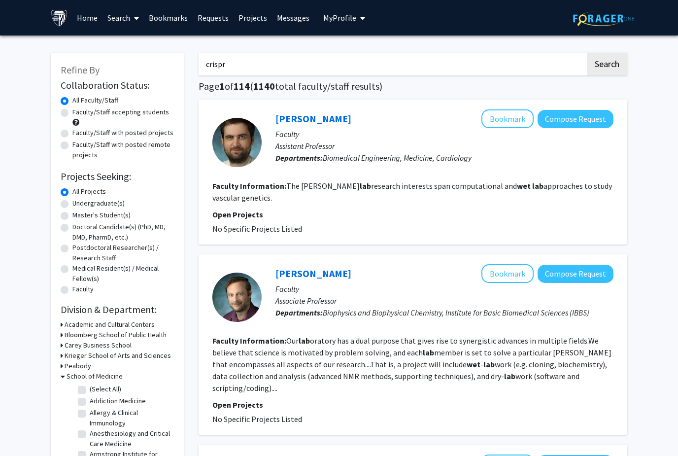
checkbox input "false"
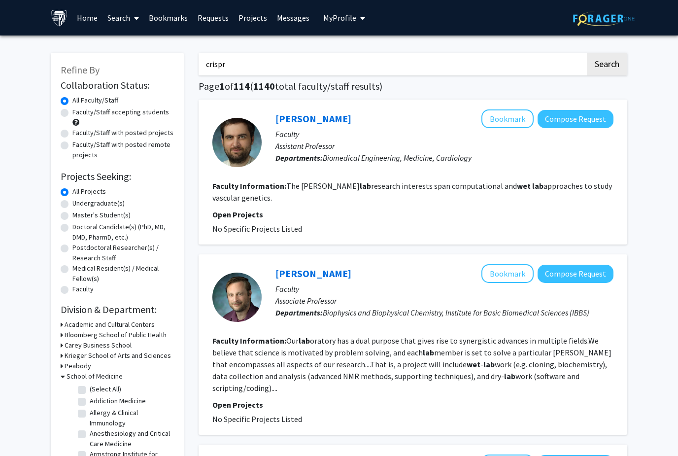
checkbox input "false"
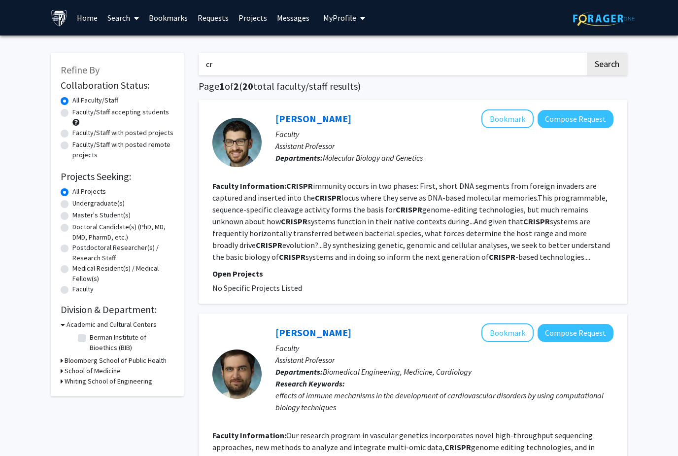
type input "c"
click at [607, 63] on button "Search" at bounding box center [607, 64] width 40 height 23
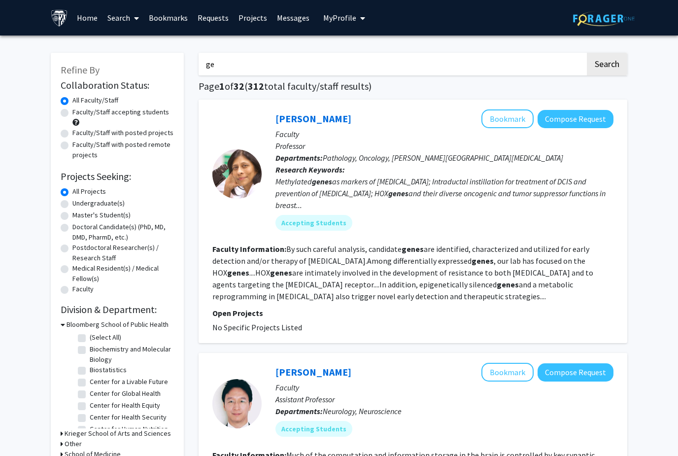
type input "g"
type input "i"
type input "allergies"
click at [607, 63] on button "Search" at bounding box center [607, 64] width 40 height 23
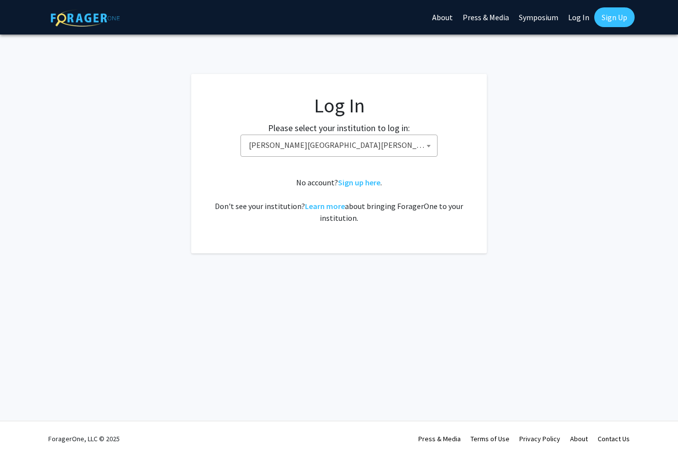
select select "1"
